Goal: Transaction & Acquisition: Purchase product/service

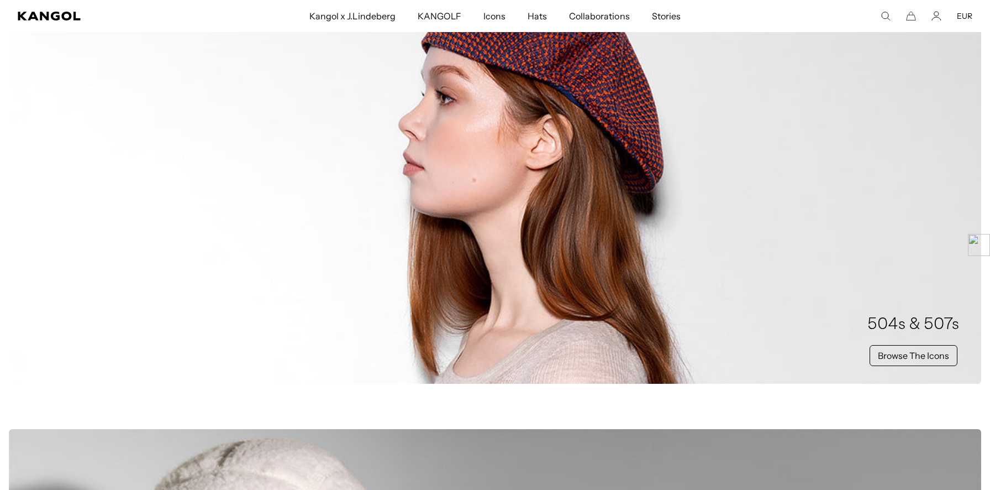
scroll to position [727, 0]
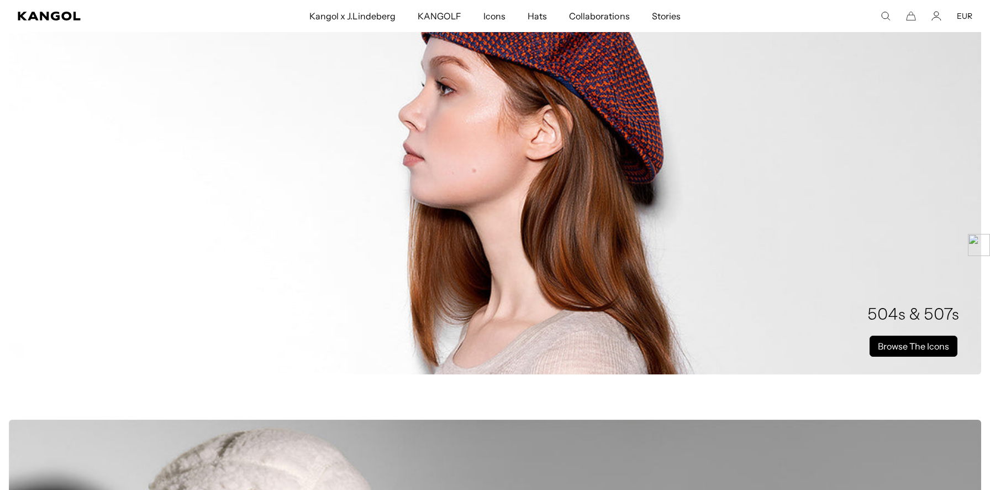
click at [945, 338] on link "Browse The Icons" at bounding box center [914, 345] width 88 height 21
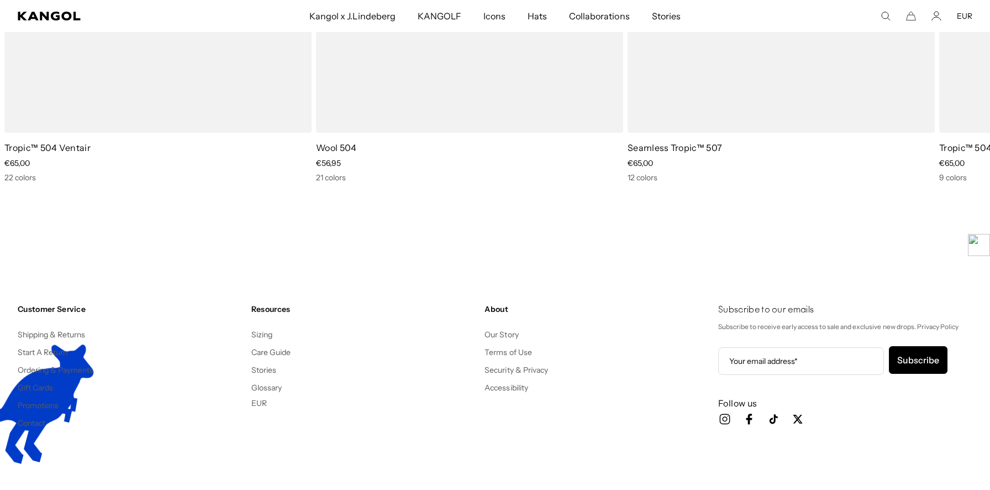
scroll to position [2900, 0]
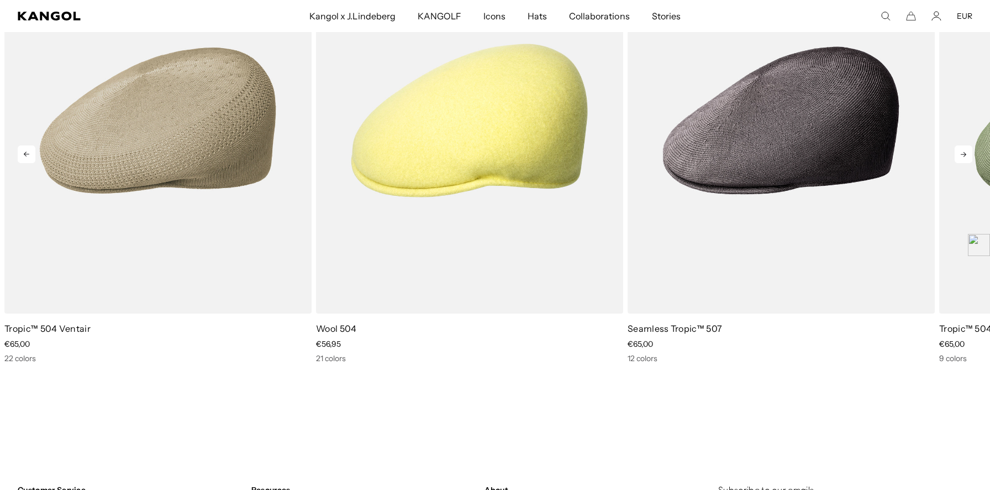
click at [963, 155] on icon at bounding box center [964, 154] width 18 height 18
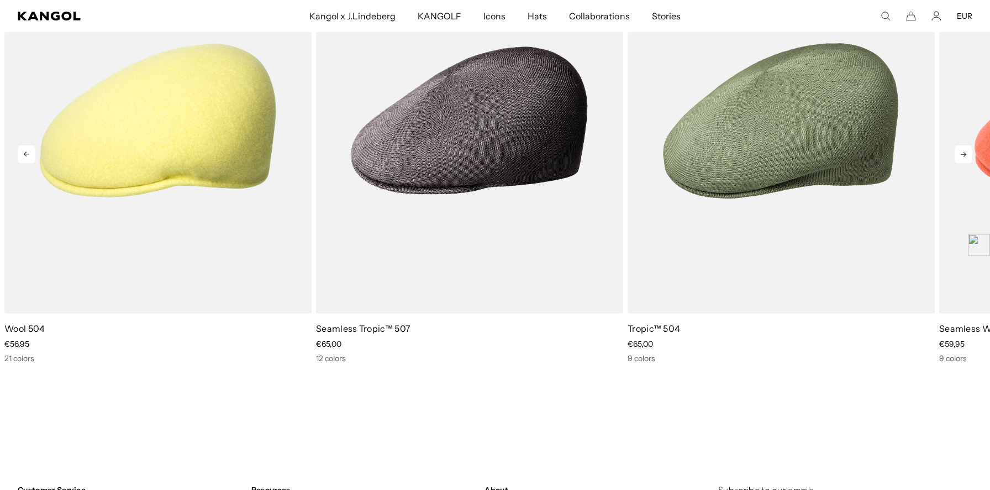
click at [963, 155] on icon at bounding box center [964, 154] width 18 height 18
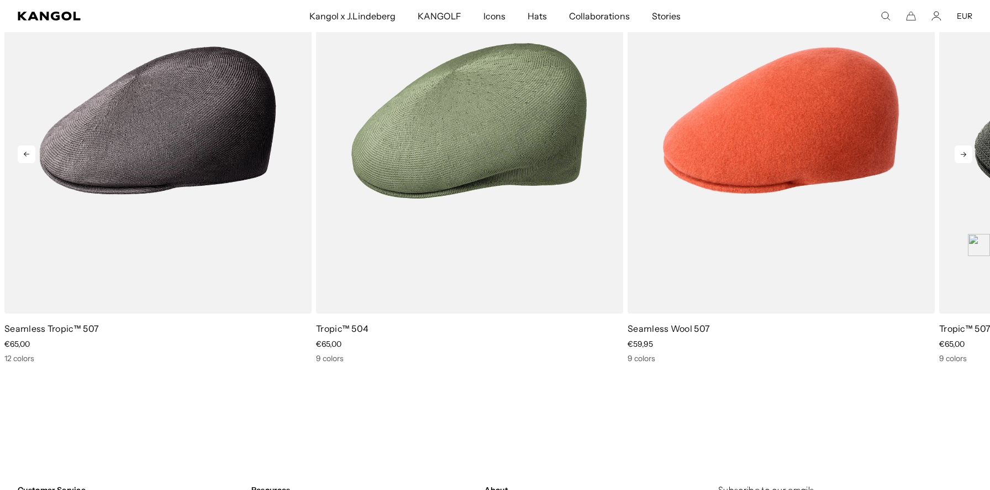
scroll to position [0, 0]
click at [963, 155] on icon at bounding box center [964, 154] width 18 height 18
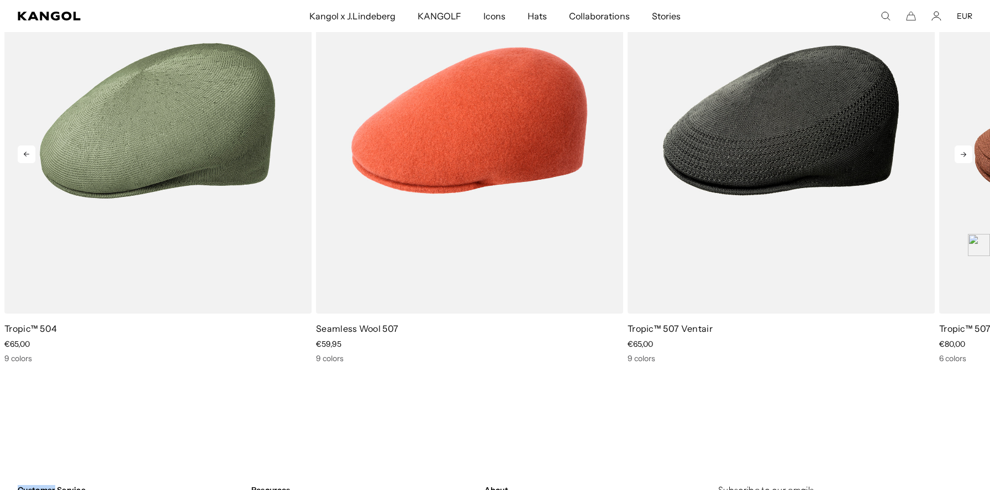
click at [963, 155] on icon at bounding box center [964, 154] width 18 height 18
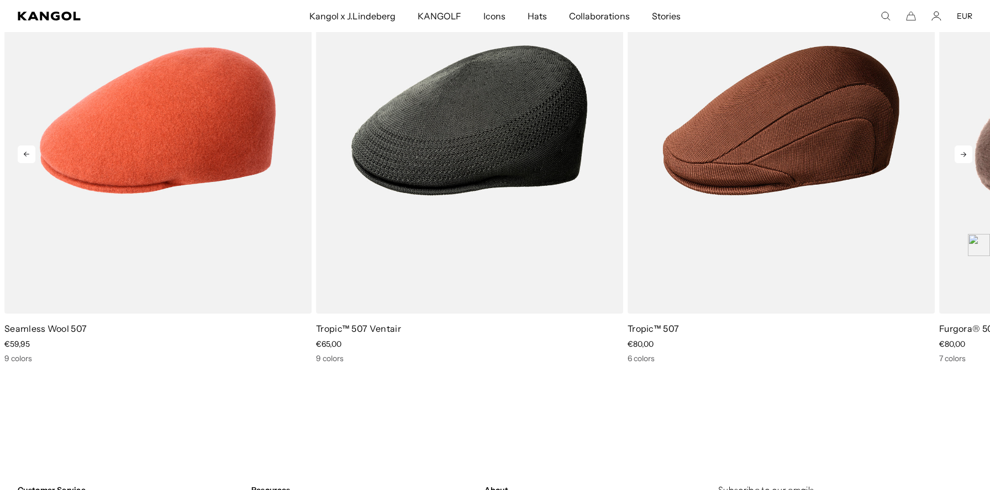
click at [963, 155] on icon at bounding box center [964, 154] width 18 height 18
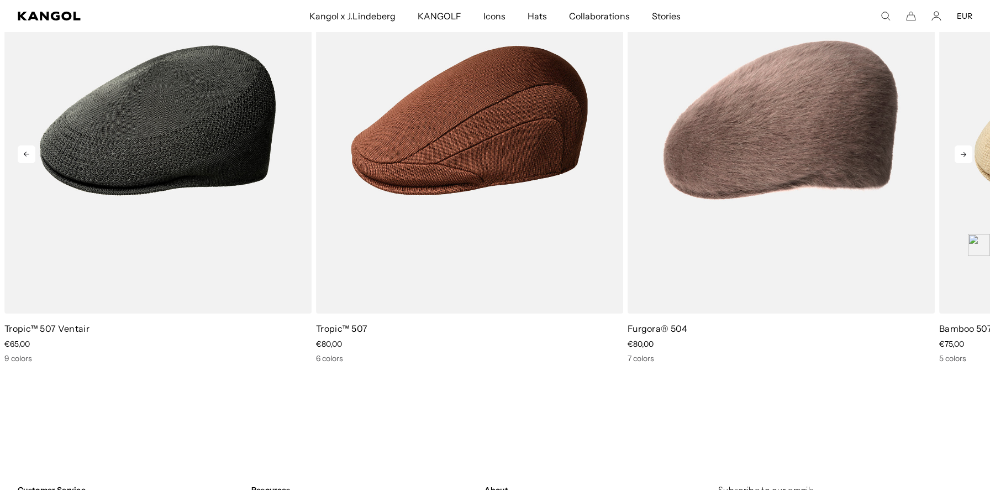
click at [963, 155] on icon at bounding box center [964, 154] width 18 height 18
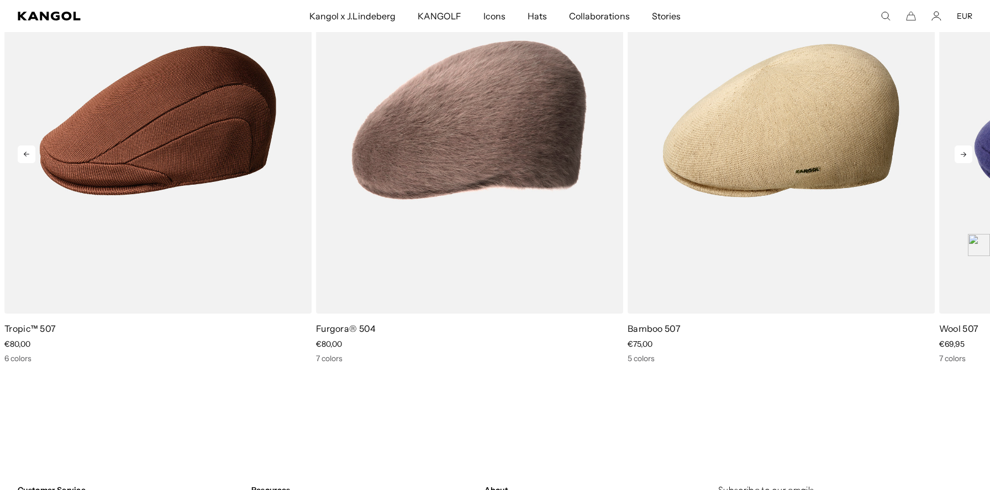
click at [963, 155] on icon at bounding box center [964, 154] width 18 height 18
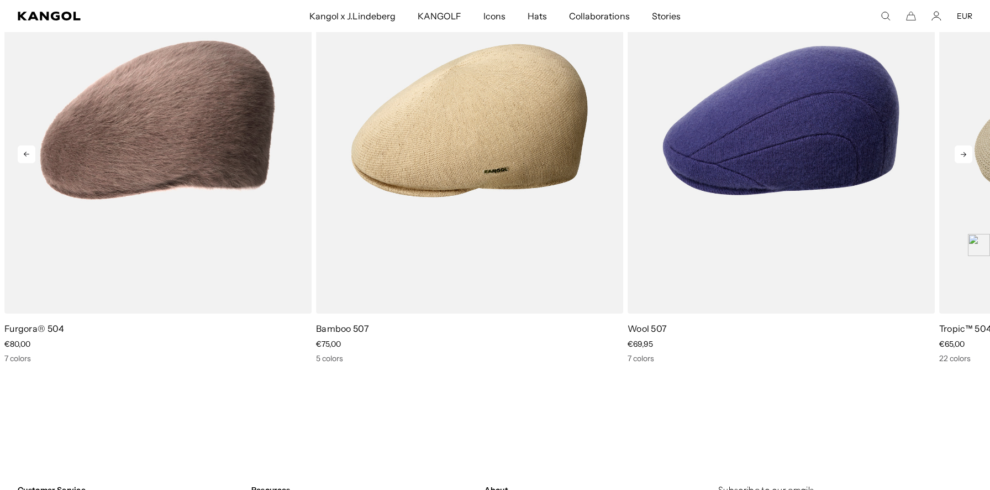
scroll to position [0, 228]
click at [963, 155] on icon at bounding box center [964, 154] width 18 height 18
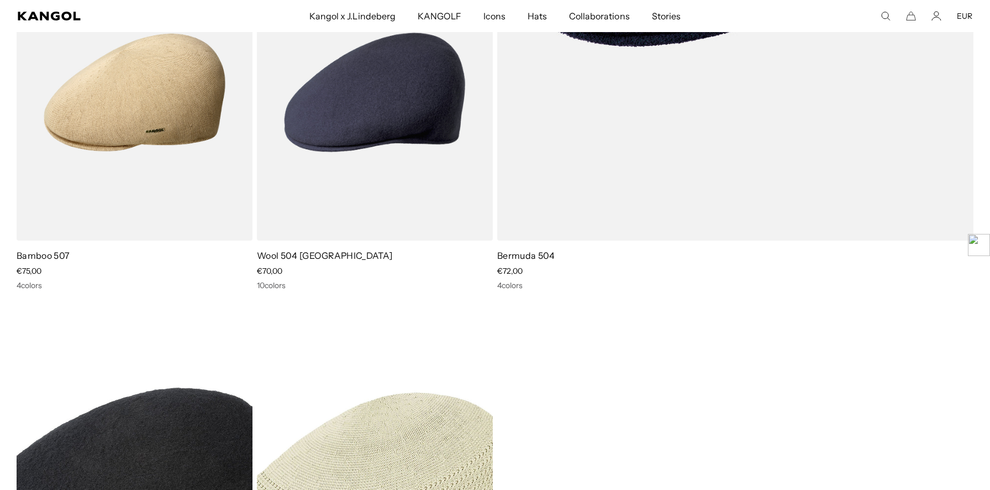
scroll to position [2093, 0]
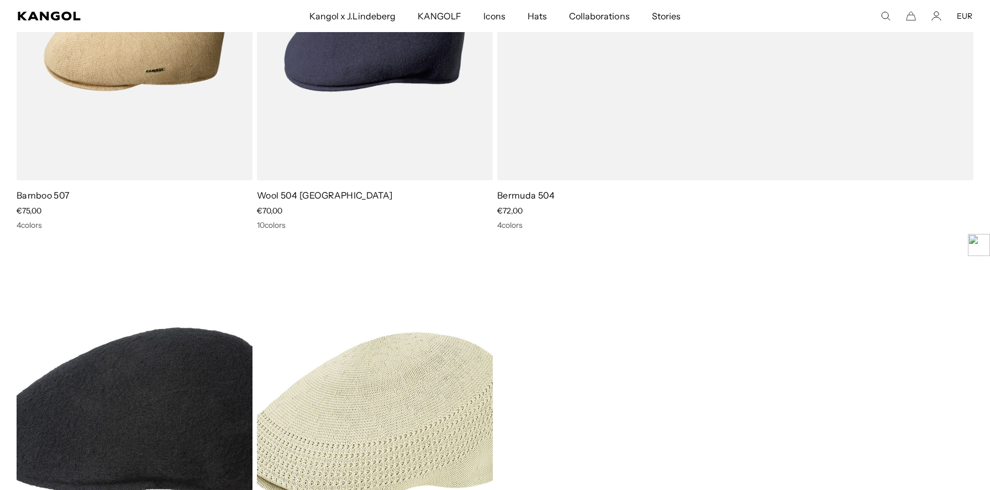
click at [377, 324] on img at bounding box center [375, 411] width 236 height 296
